Goal: Use online tool/utility: Use online tool/utility

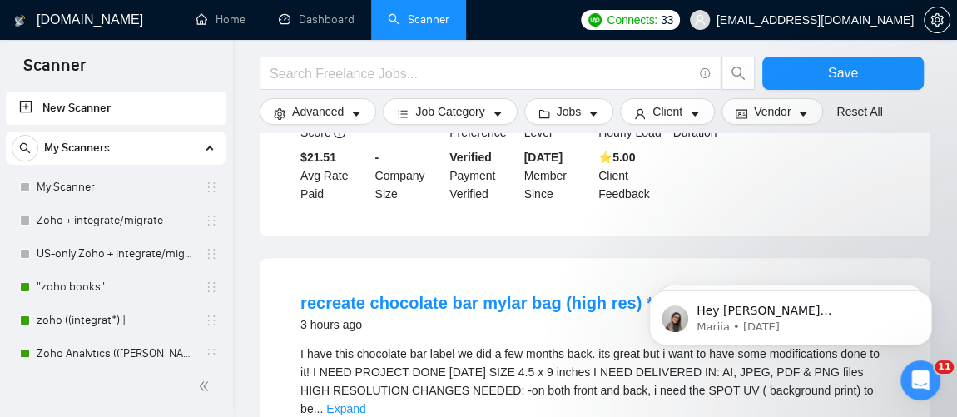
scroll to position [146, 0]
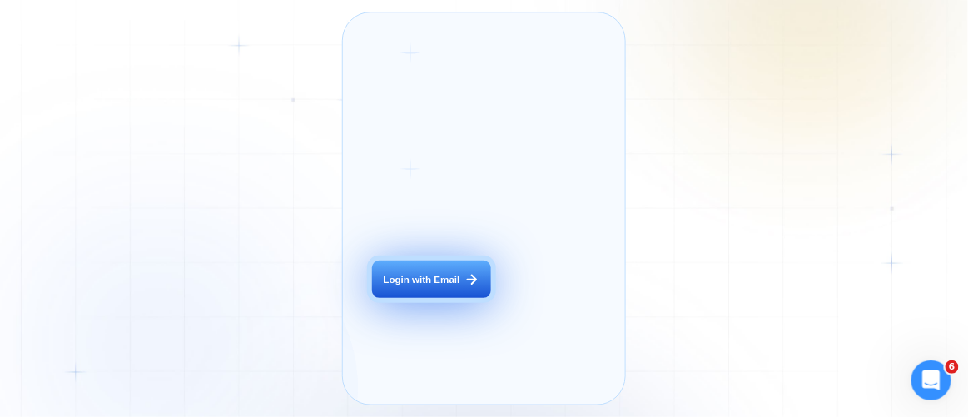
click at [431, 286] on div "Login with Email" at bounding box center [422, 279] width 77 height 13
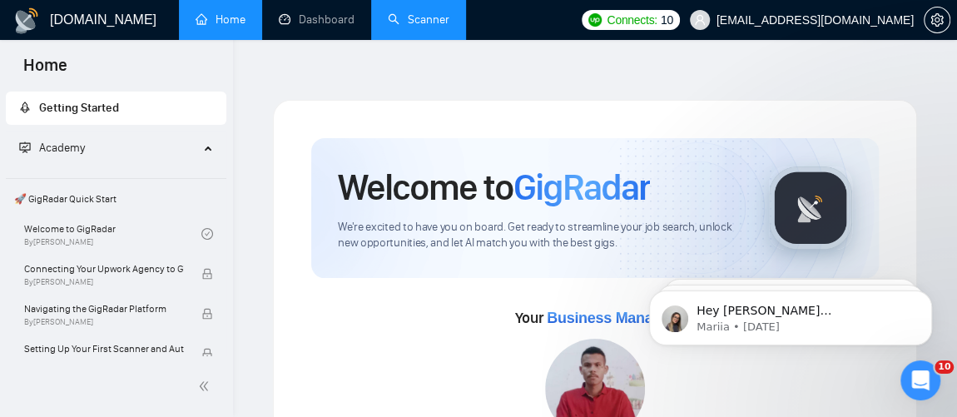
click at [429, 27] on link "Scanner" at bounding box center [419, 19] width 62 height 14
